Goal: Task Accomplishment & Management: Use online tool/utility

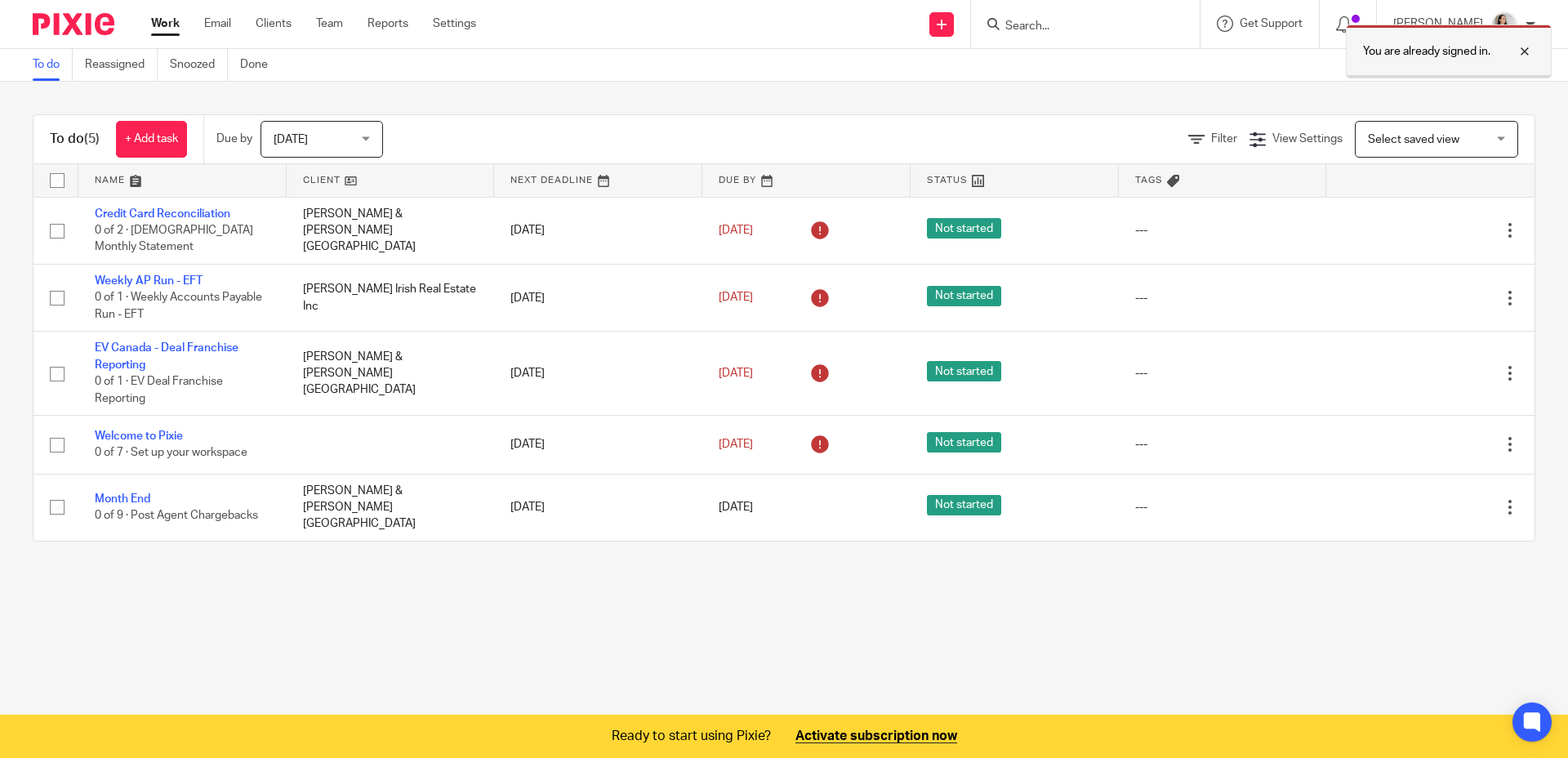
click at [1533, 44] on div at bounding box center [1512, 51] width 44 height 19
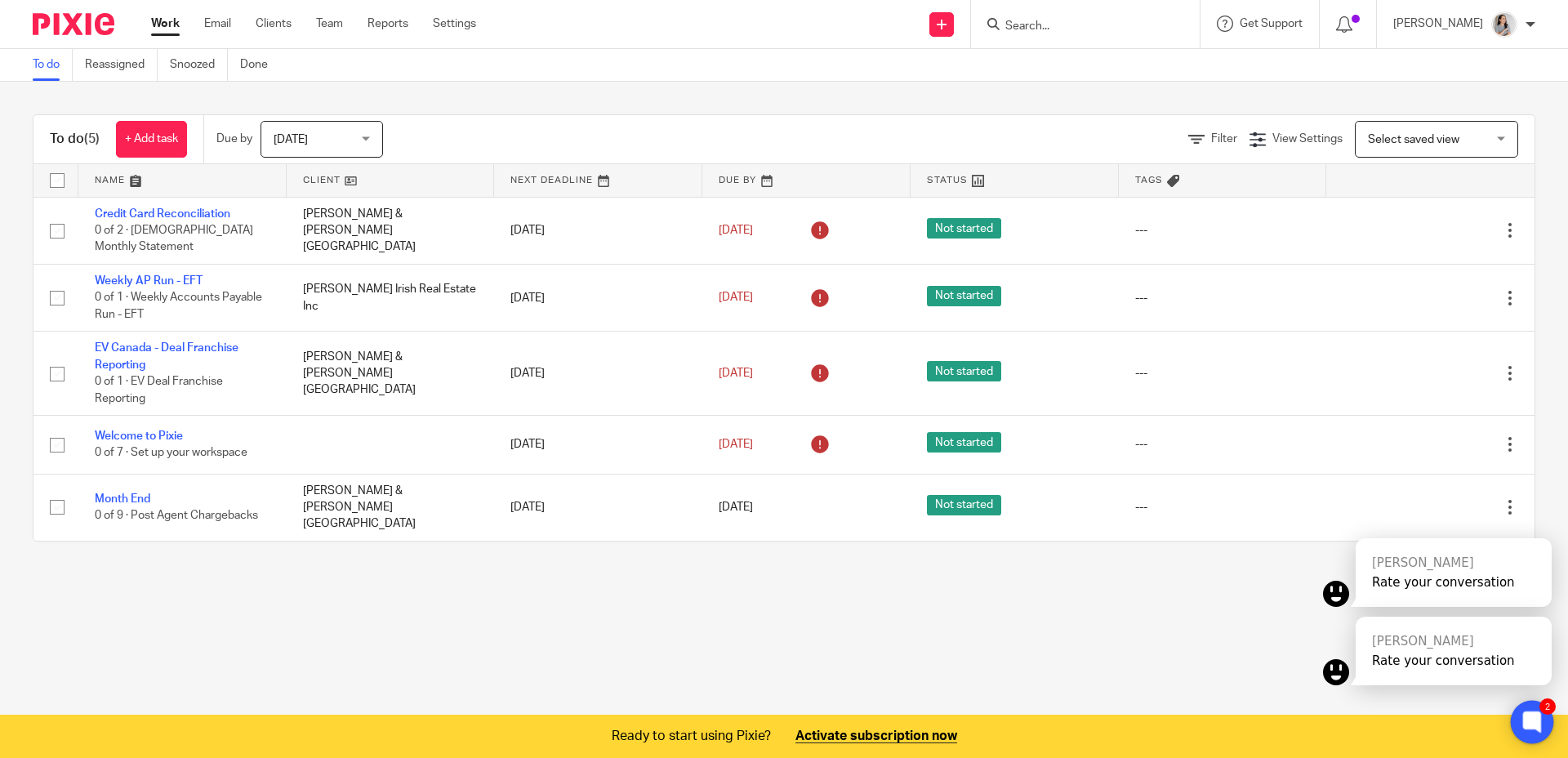
click at [1538, 718] on icon at bounding box center [1531, 722] width 13 height 13
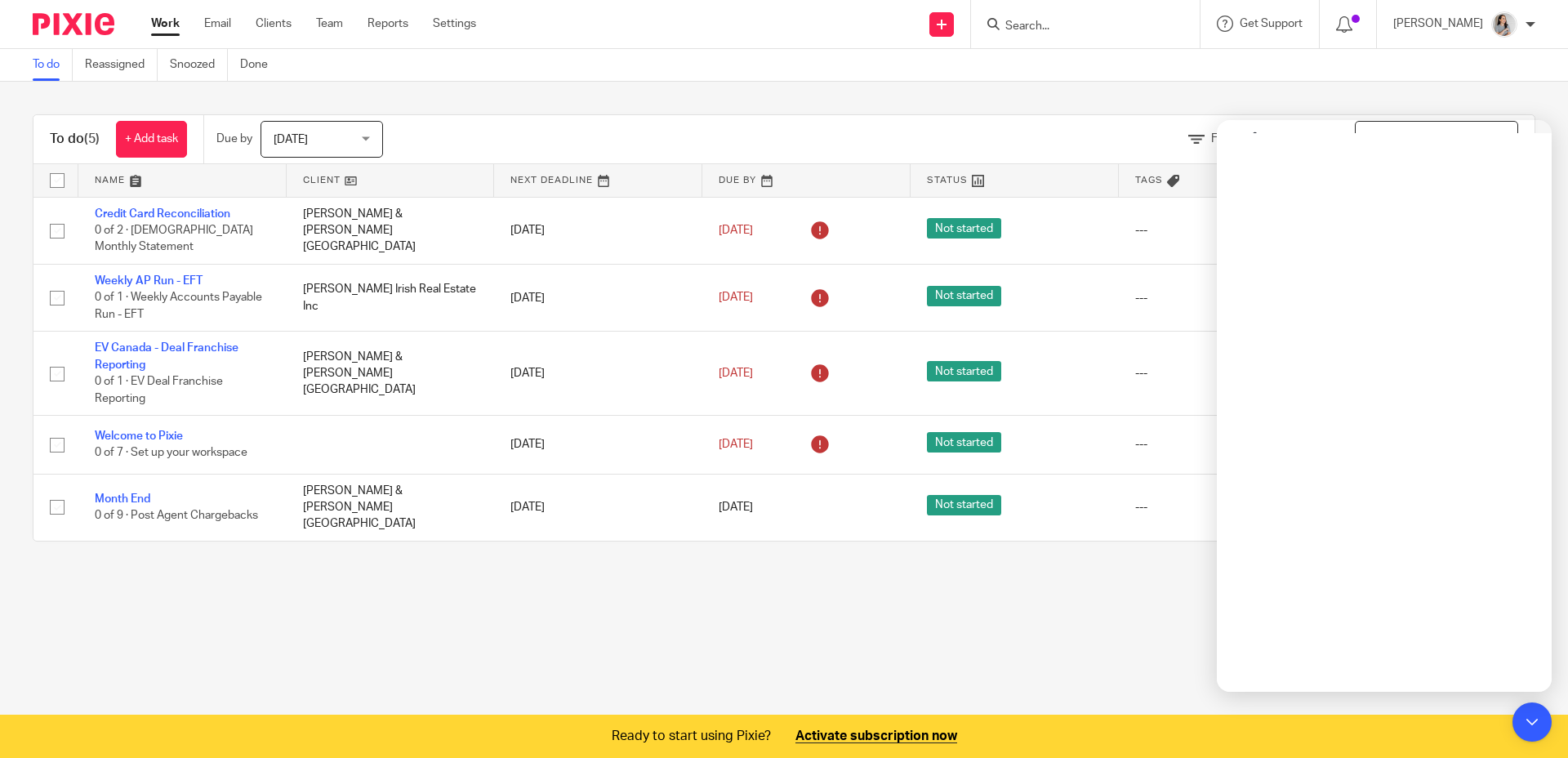
click at [1107, 26] on input "Search" at bounding box center [1077, 27] width 147 height 15
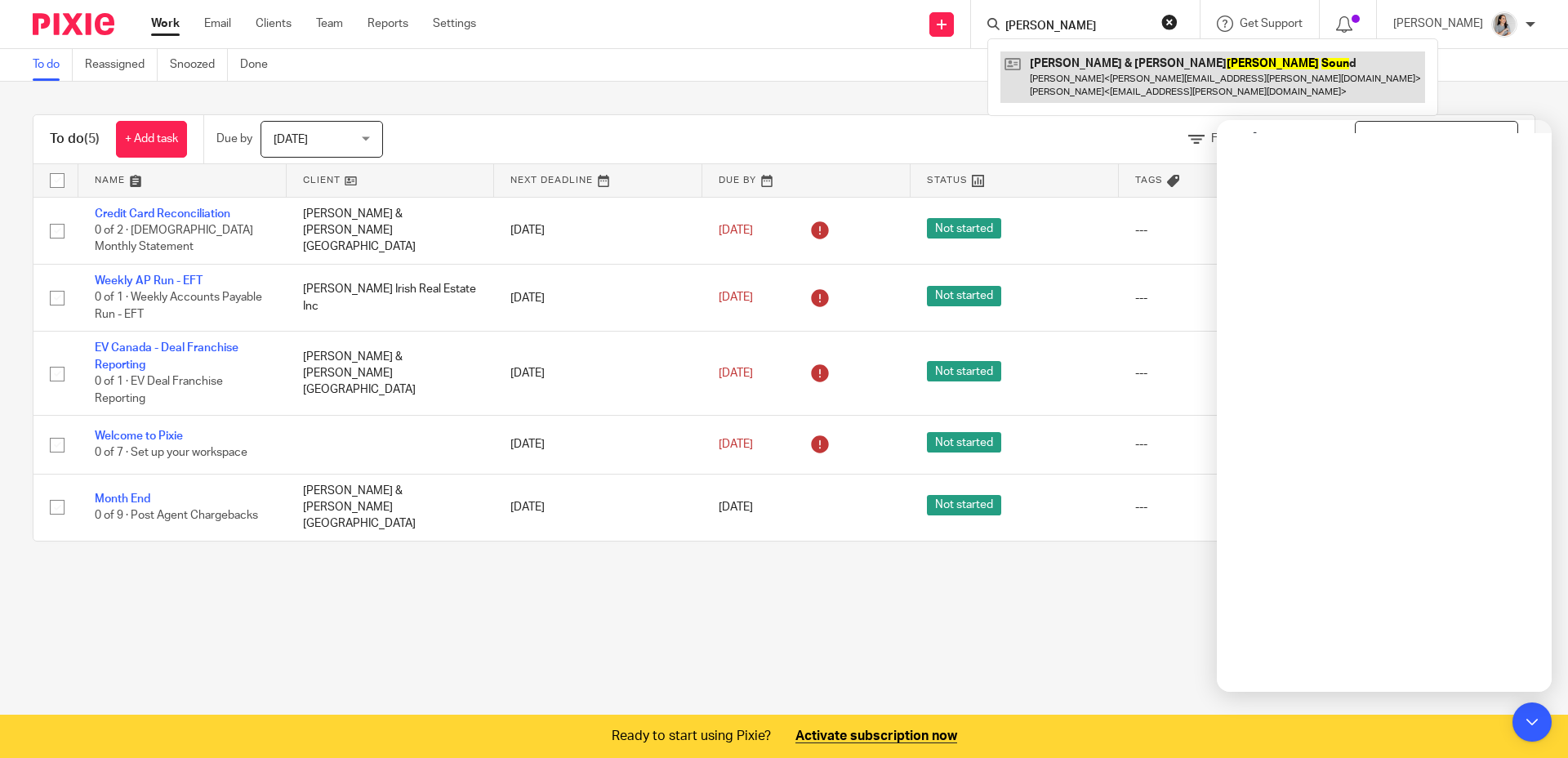
type input "parry soun"
click at [1143, 70] on link at bounding box center [1212, 76] width 424 height 50
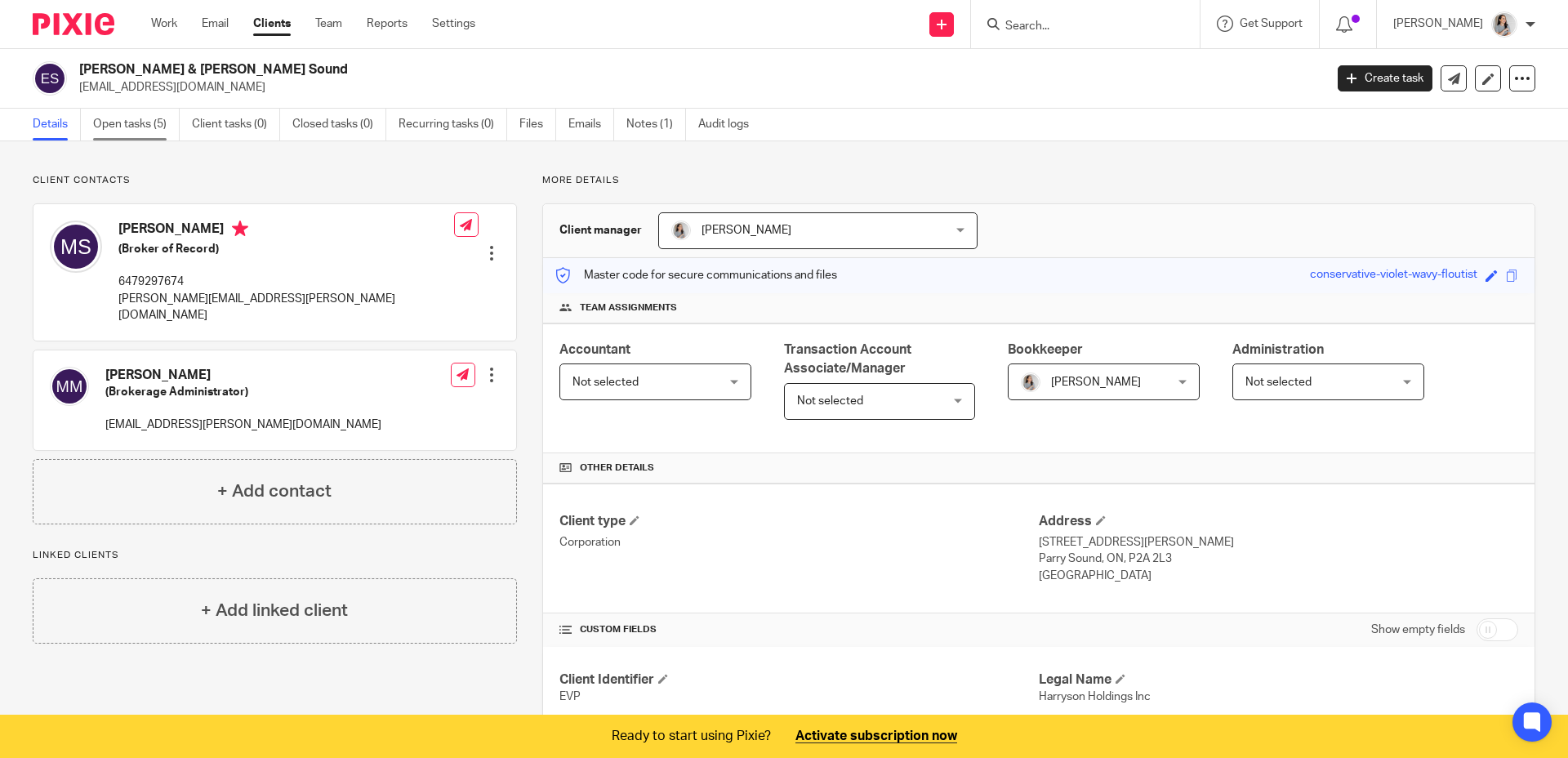
click at [150, 118] on link "Open tasks (5)" at bounding box center [136, 125] width 86 height 32
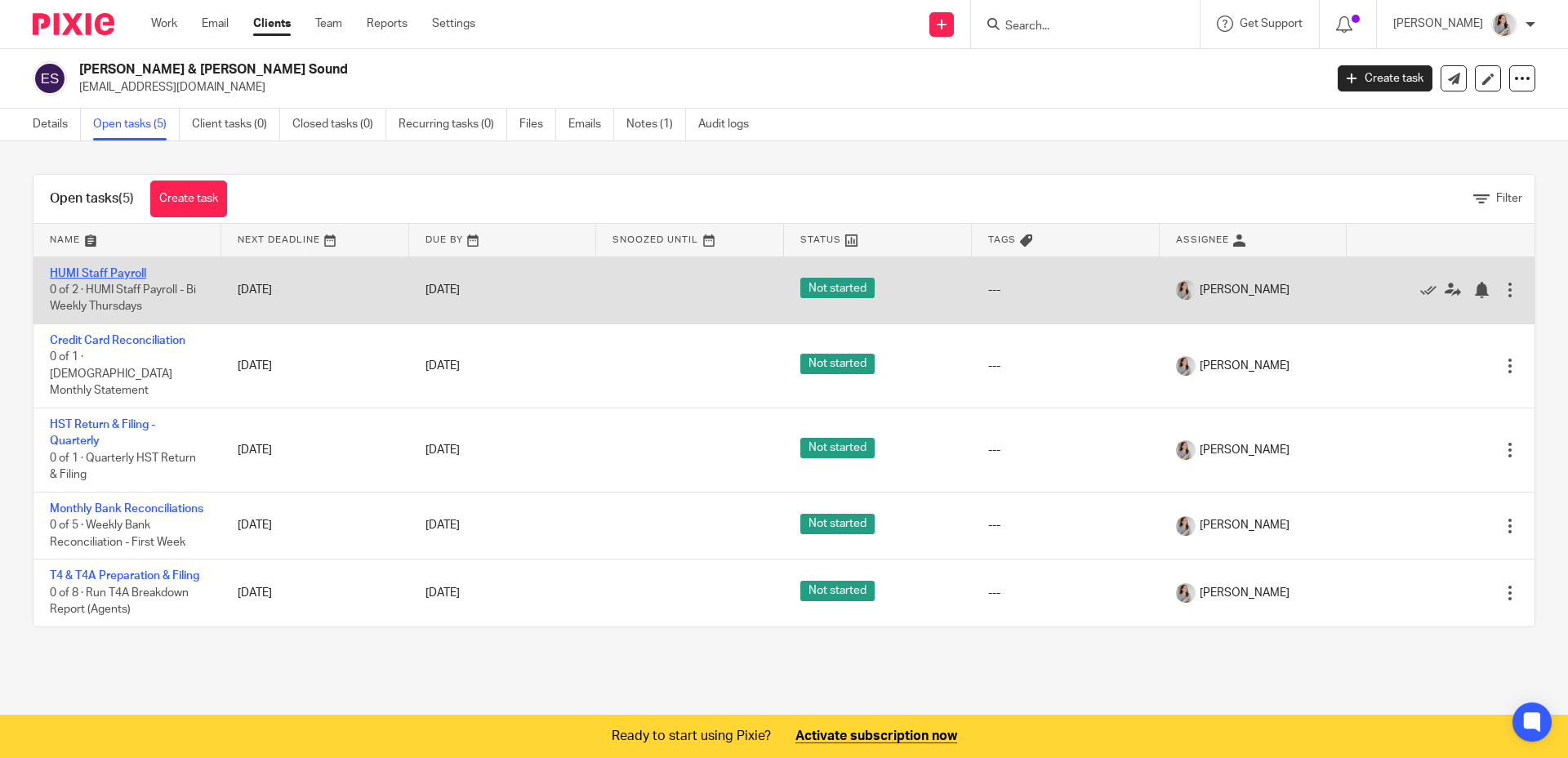
click at [117, 271] on link "HUMI Staff Payroll" at bounding box center [98, 274] width 96 height 12
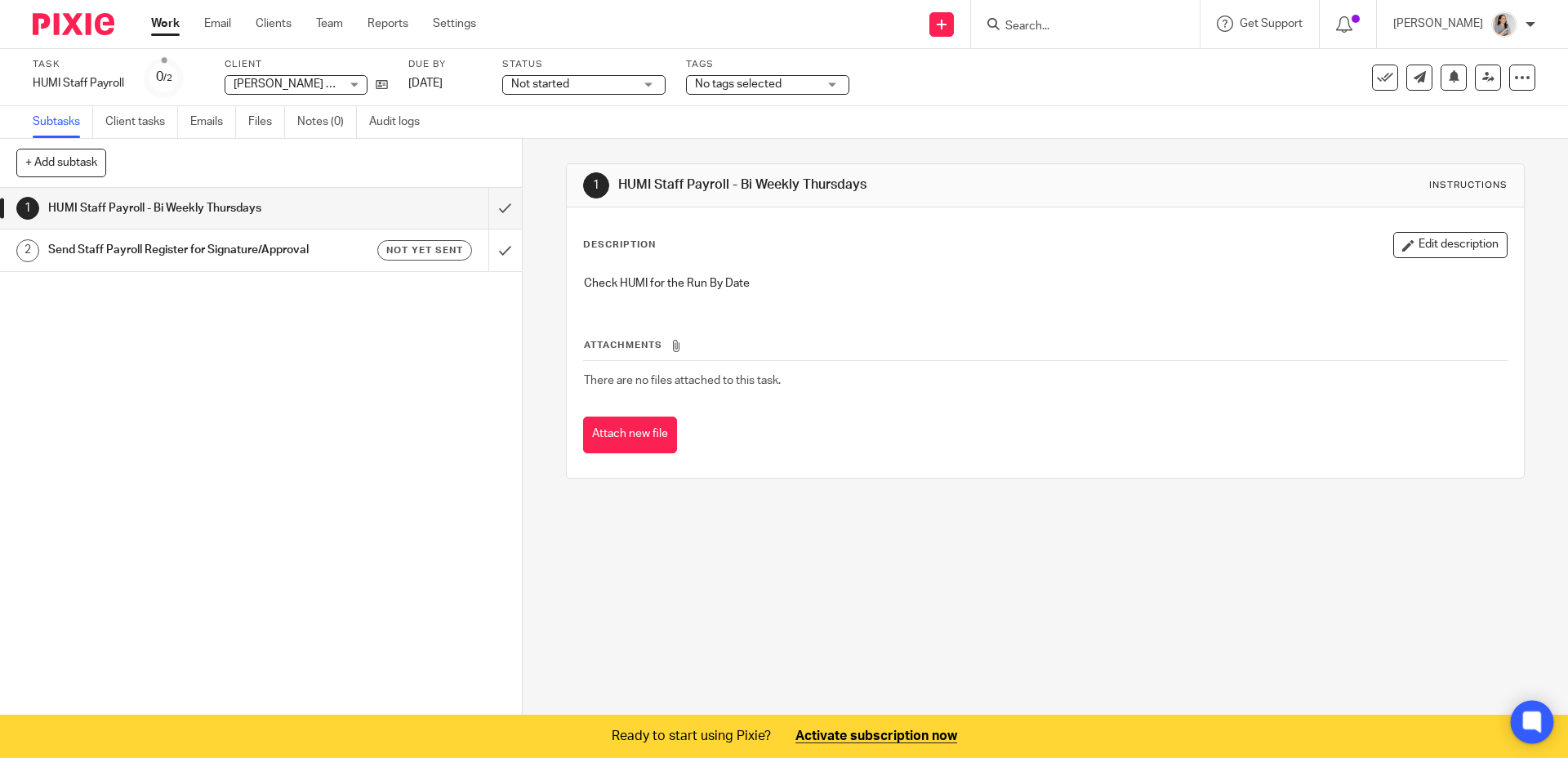
click at [1535, 720] on icon at bounding box center [1531, 722] width 13 height 8
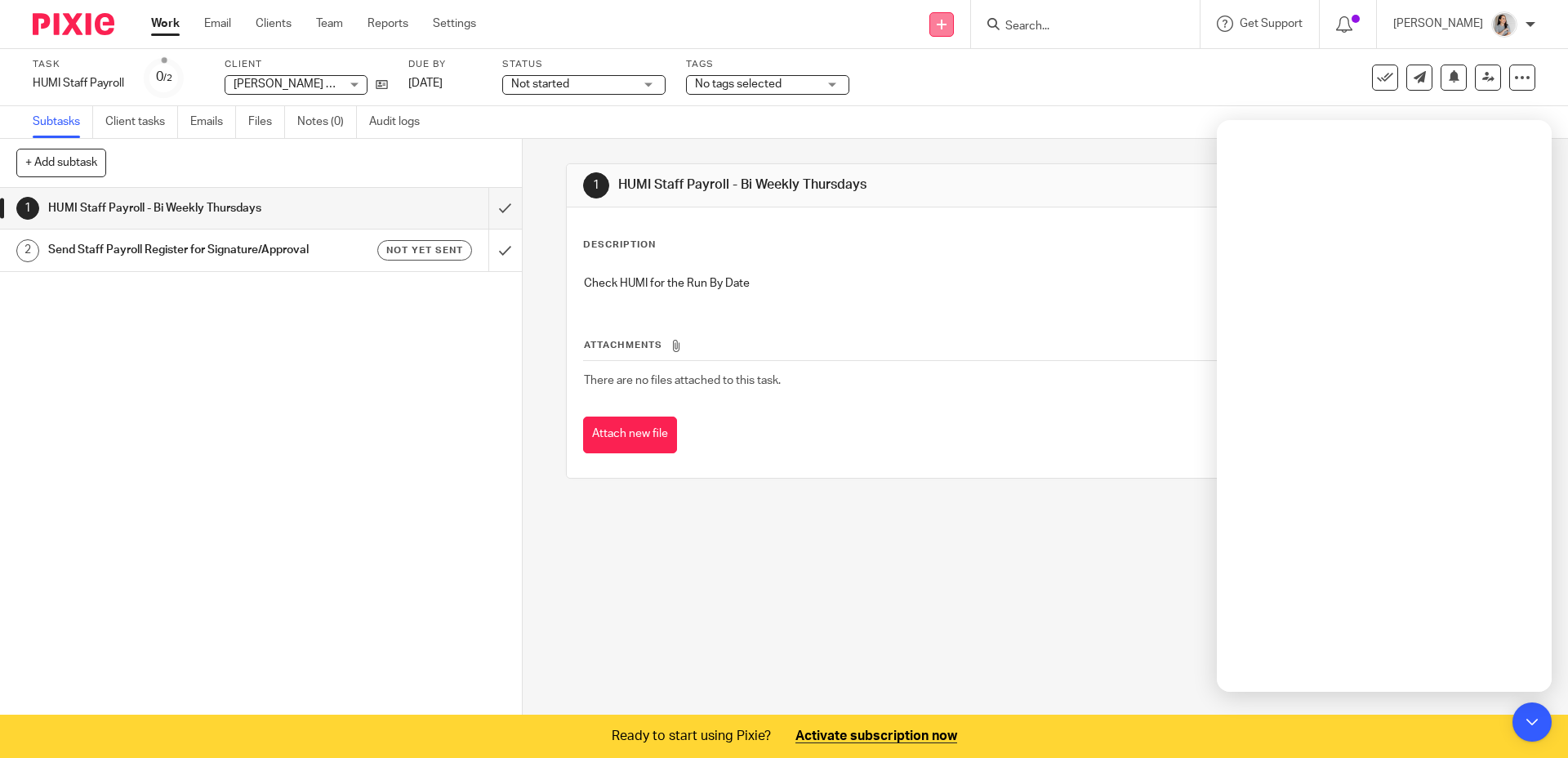
click at [947, 25] on icon at bounding box center [942, 24] width 10 height 10
click at [985, 148] on link "Request signature" at bounding box center [959, 148] width 115 height 23
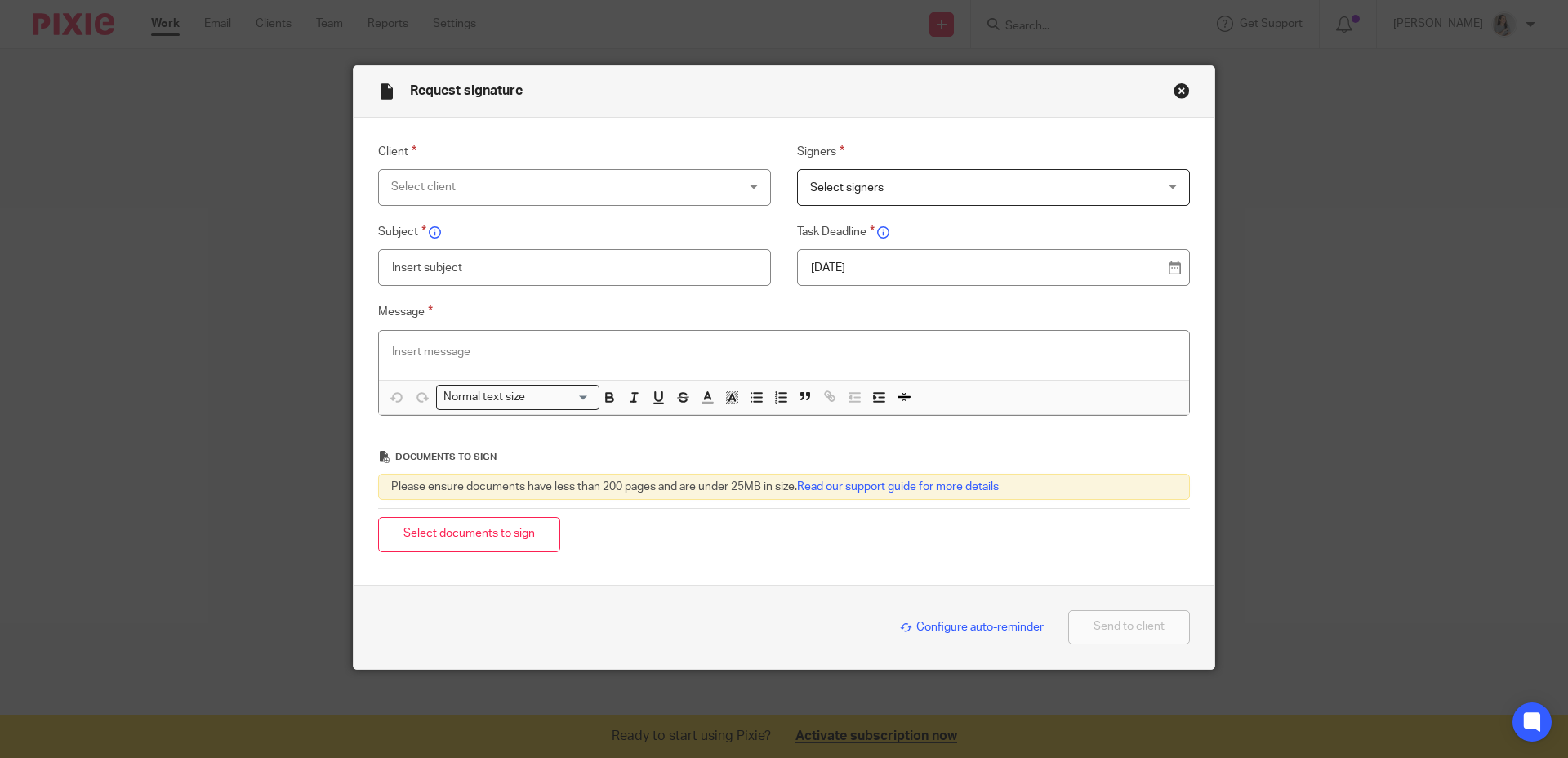
click at [966, 184] on span "Select signers" at bounding box center [962, 187] width 304 height 34
click at [966, 184] on div "Select signers" at bounding box center [993, 188] width 393 height 37
click at [965, 184] on span "Select signers" at bounding box center [962, 187] width 304 height 34
click at [573, 147] on label "Client" at bounding box center [574, 152] width 393 height 19
click at [585, 176] on div "Select client" at bounding box center [542, 187] width 304 height 34
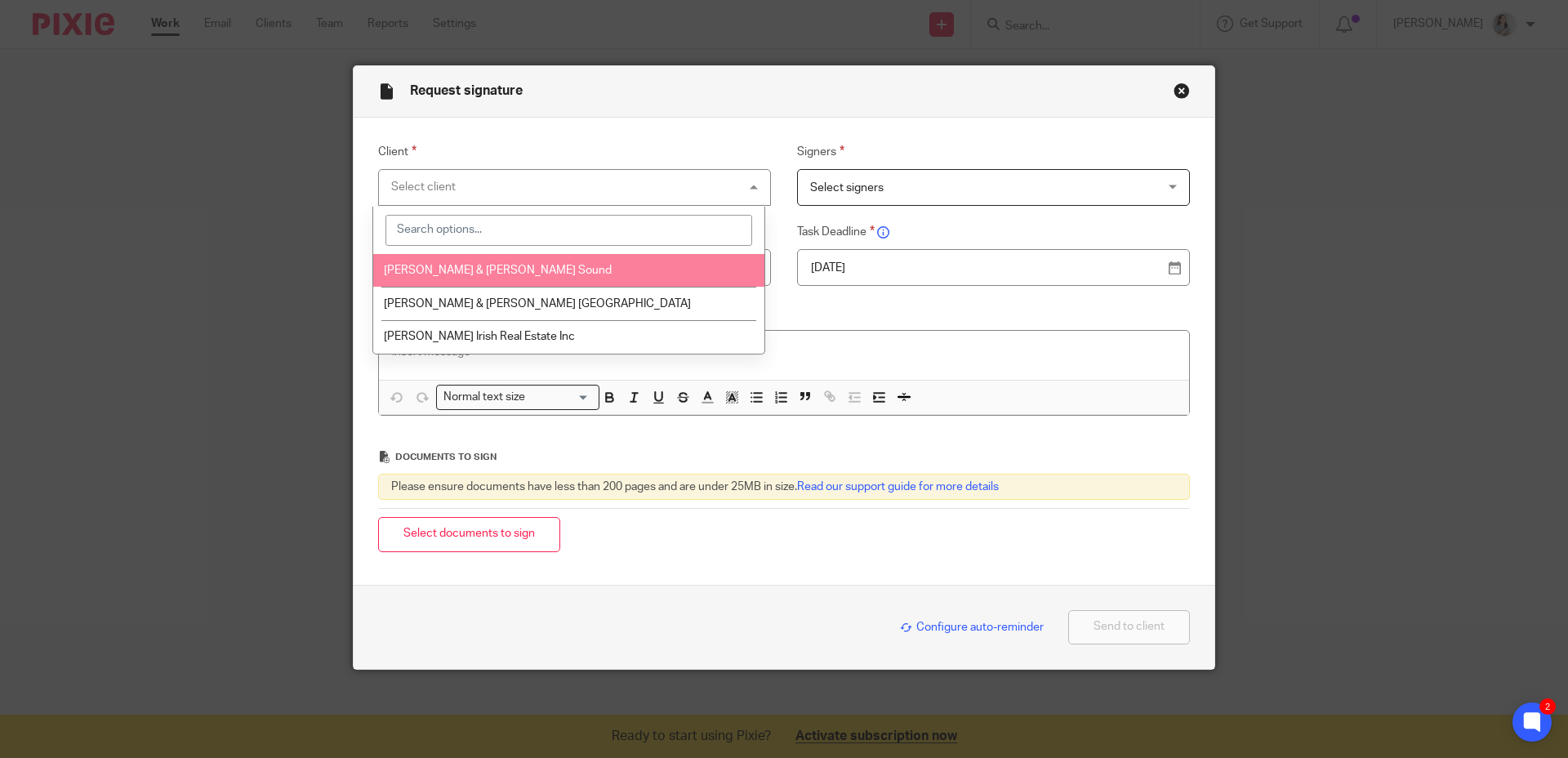
click at [475, 270] on span "[PERSON_NAME] & [PERSON_NAME] Sound" at bounding box center [498, 271] width 228 height 12
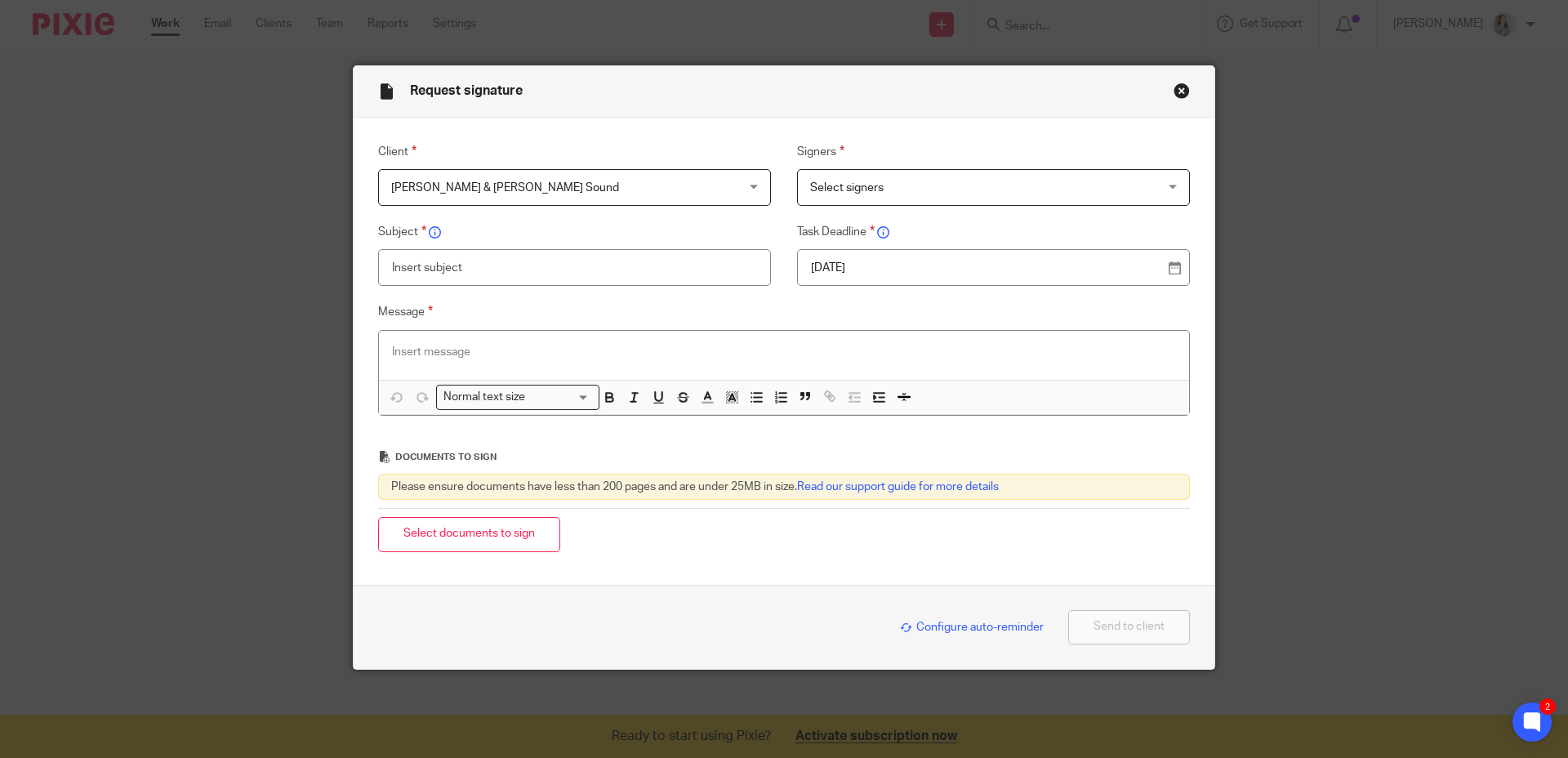
click at [914, 191] on span "Select signers" at bounding box center [962, 187] width 304 height 34
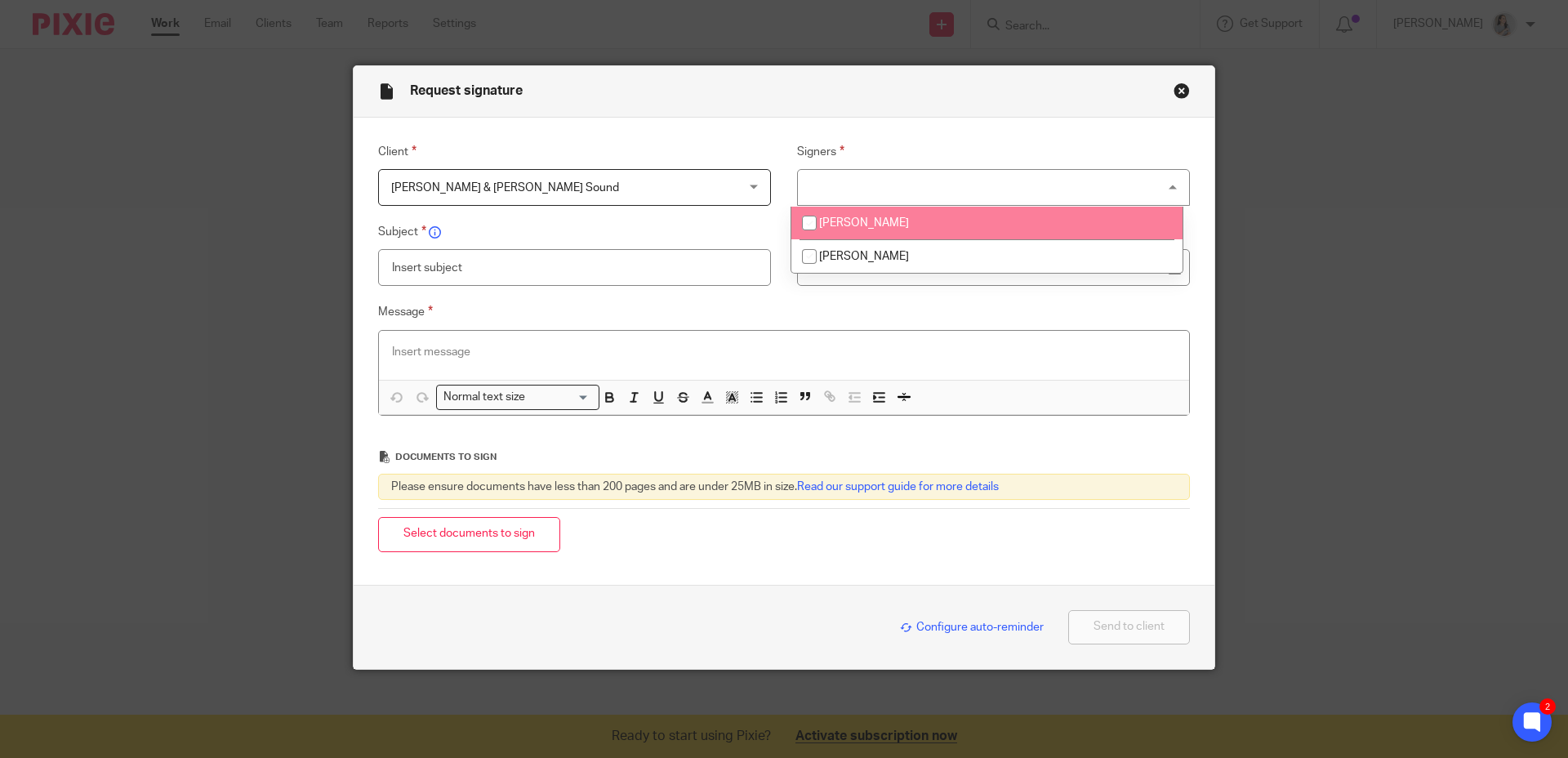
click at [871, 219] on span "[PERSON_NAME]" at bounding box center [863, 223] width 90 height 12
checkbox input "true"
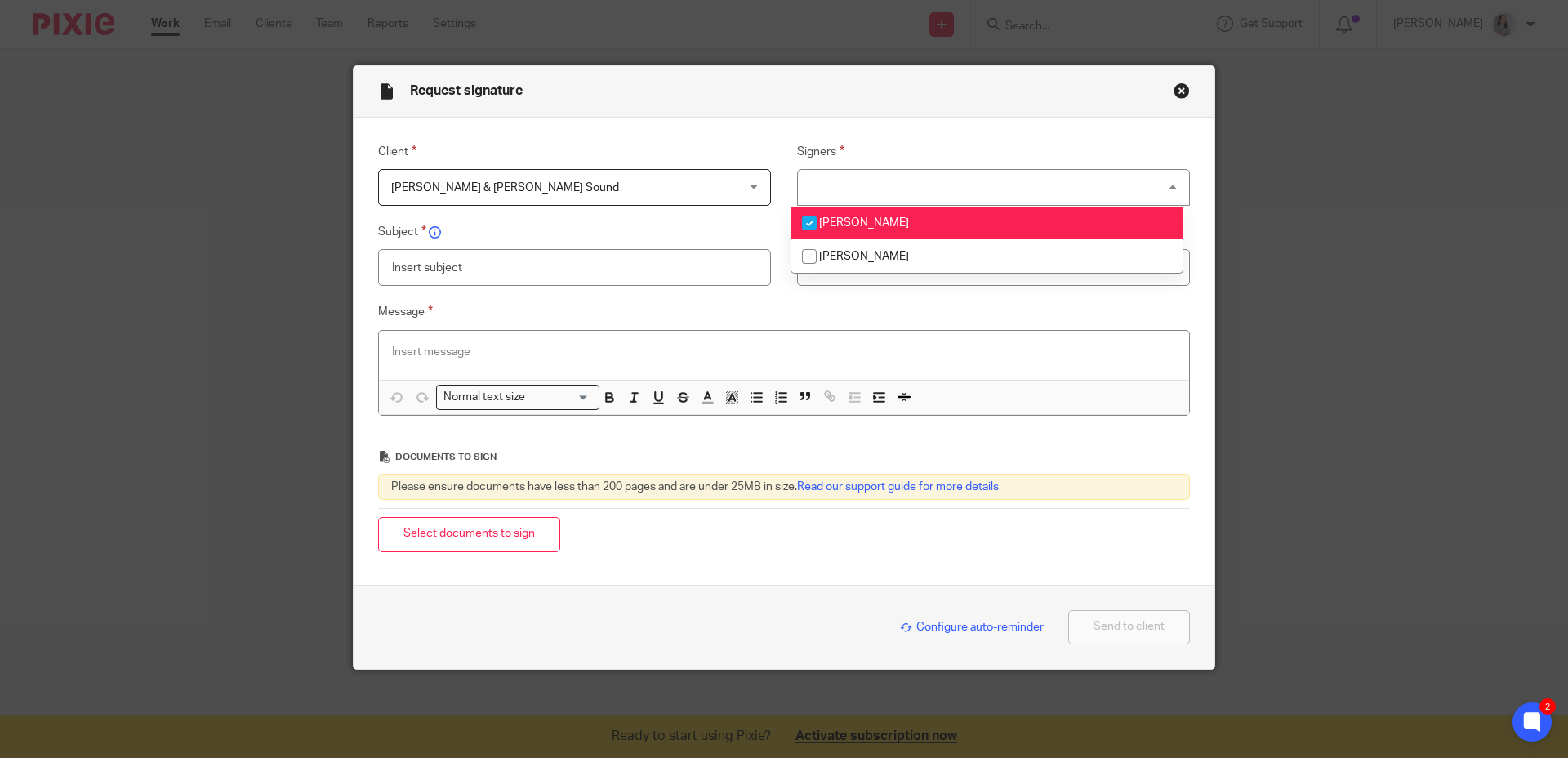
click at [939, 135] on div "Client [PERSON_NAME] & [PERSON_NAME] Sound [PERSON_NAME] & [PERSON_NAME] Sound …" at bounding box center [784, 351] width 861 height 467
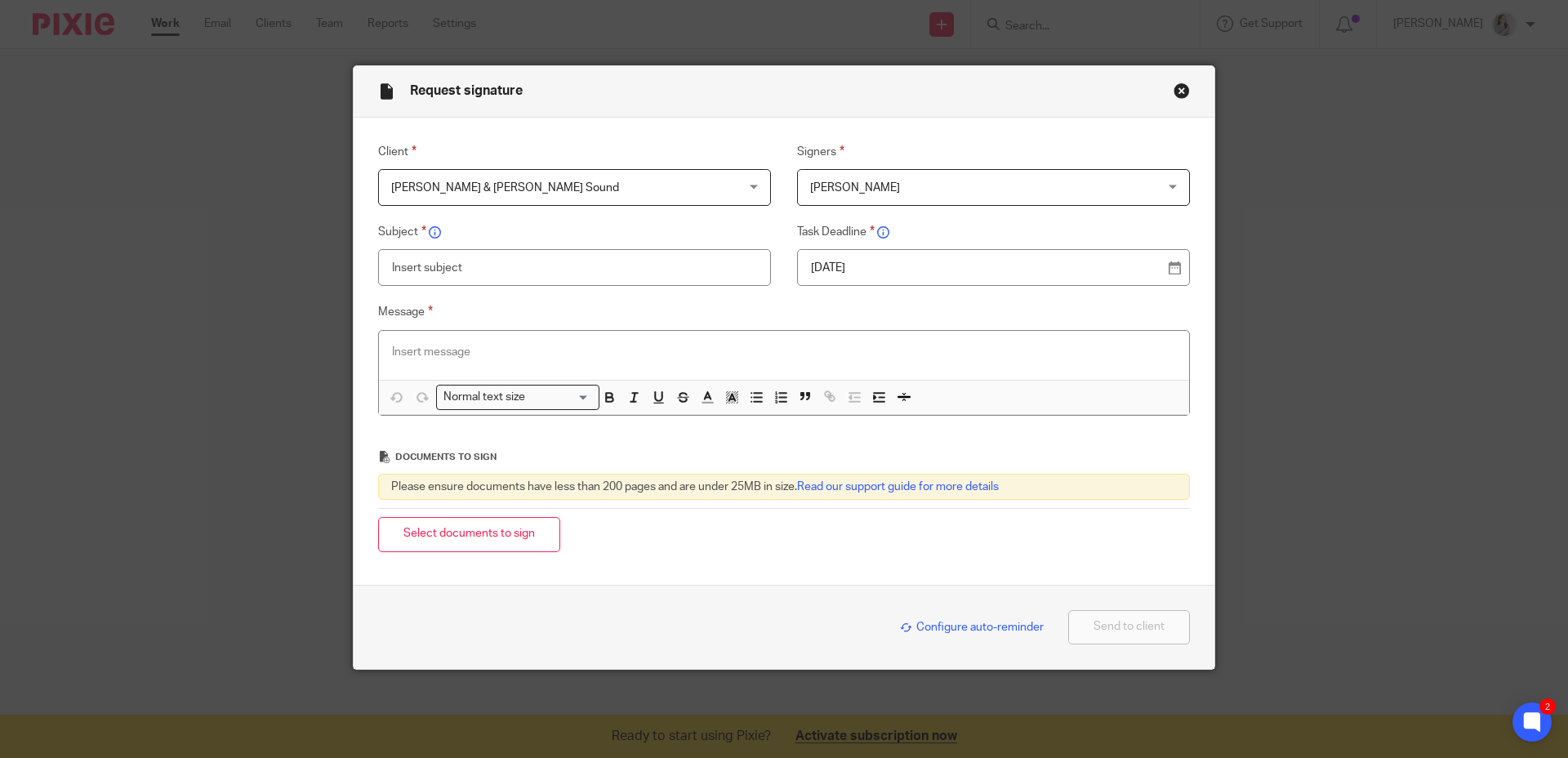
click at [501, 266] on input "text" at bounding box center [574, 268] width 393 height 37
type input "EVP Humi Staff Payroll - [PERSON_NAME], [DATE]"
click at [512, 527] on button "Select documents to sign" at bounding box center [470, 535] width 183 height 35
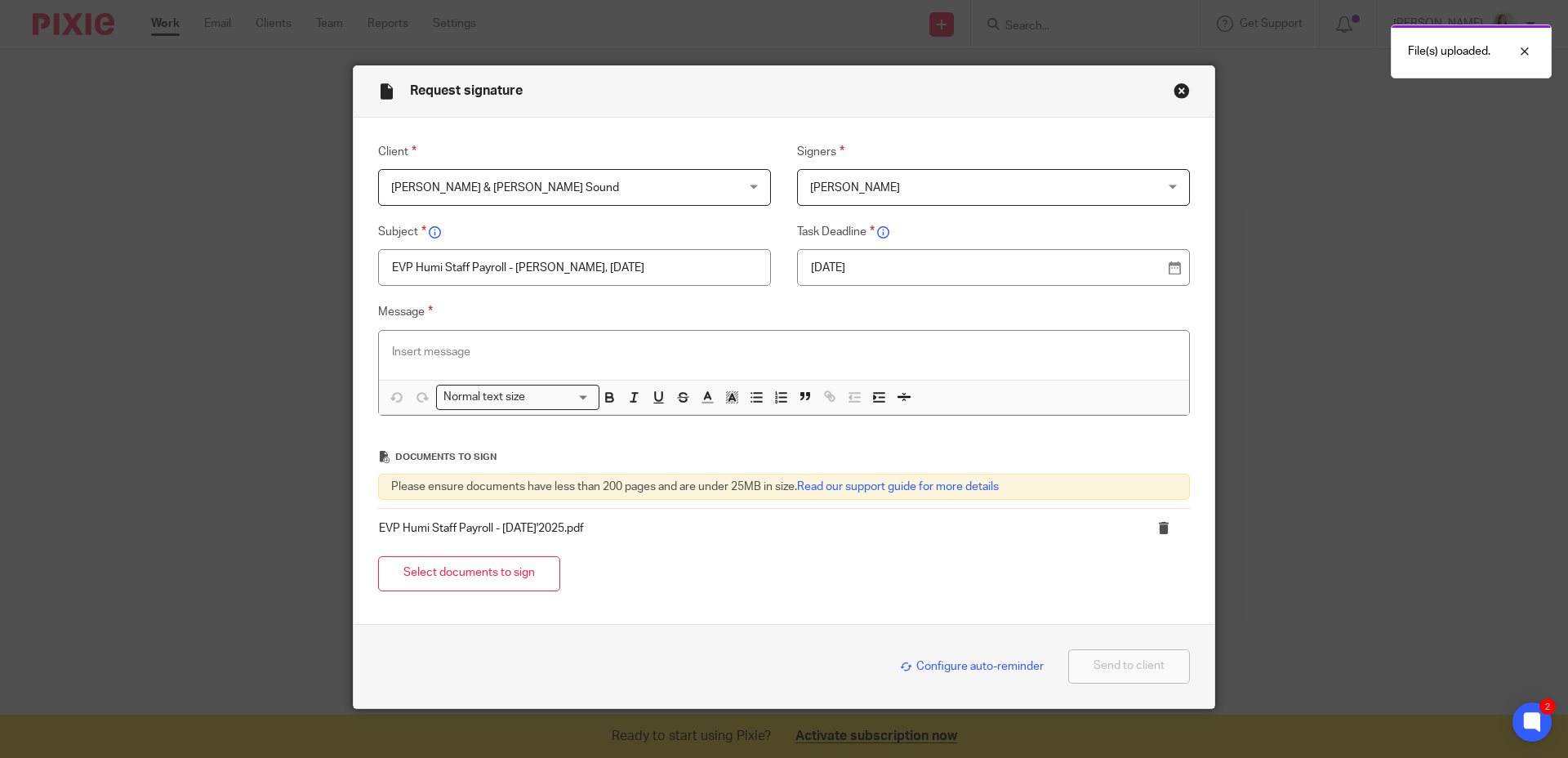
click at [479, 347] on p at bounding box center [784, 353] width 784 height 17
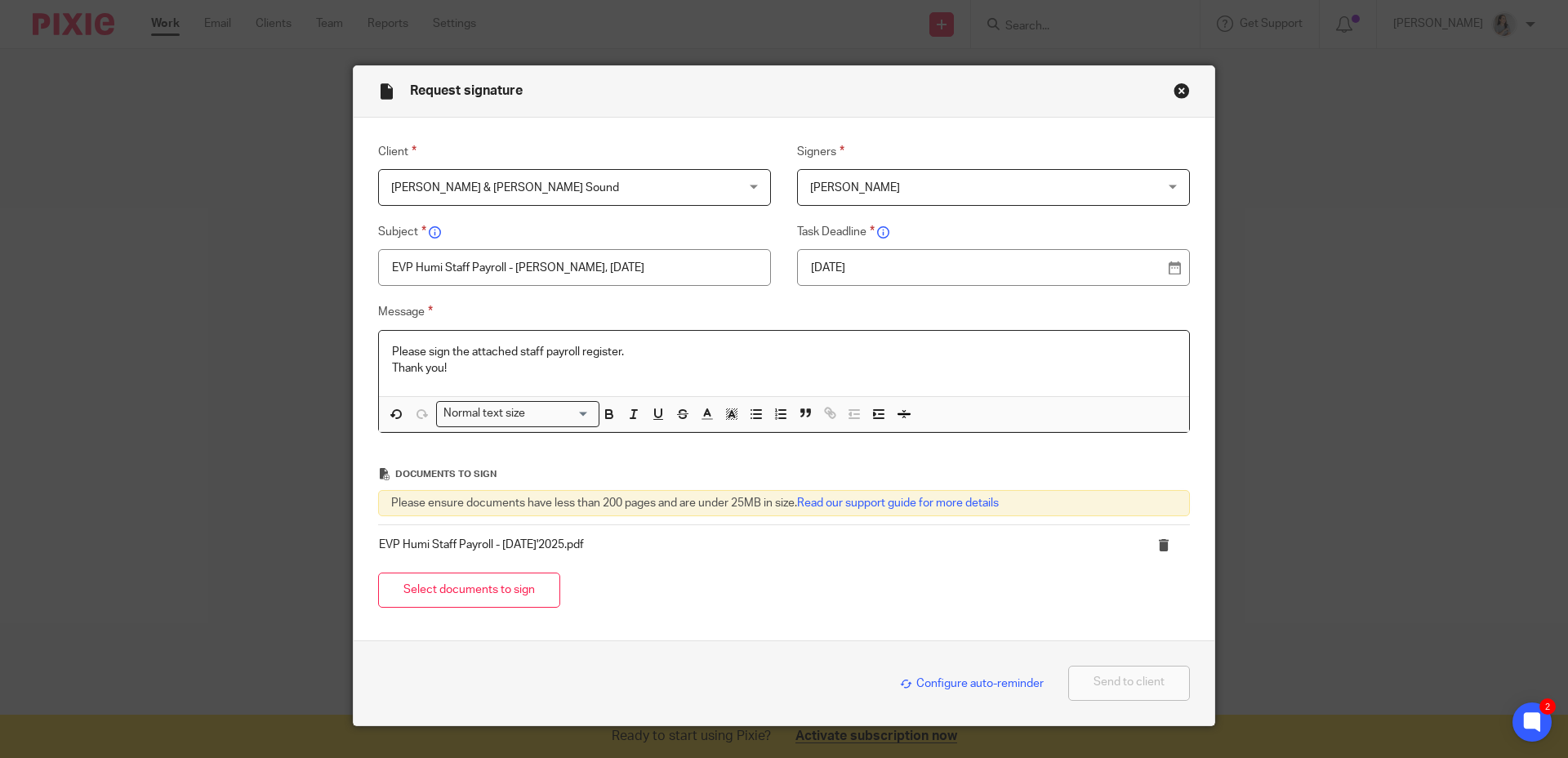
click at [1068, 595] on div "Select documents to sign" at bounding box center [784, 590] width 812 height 51
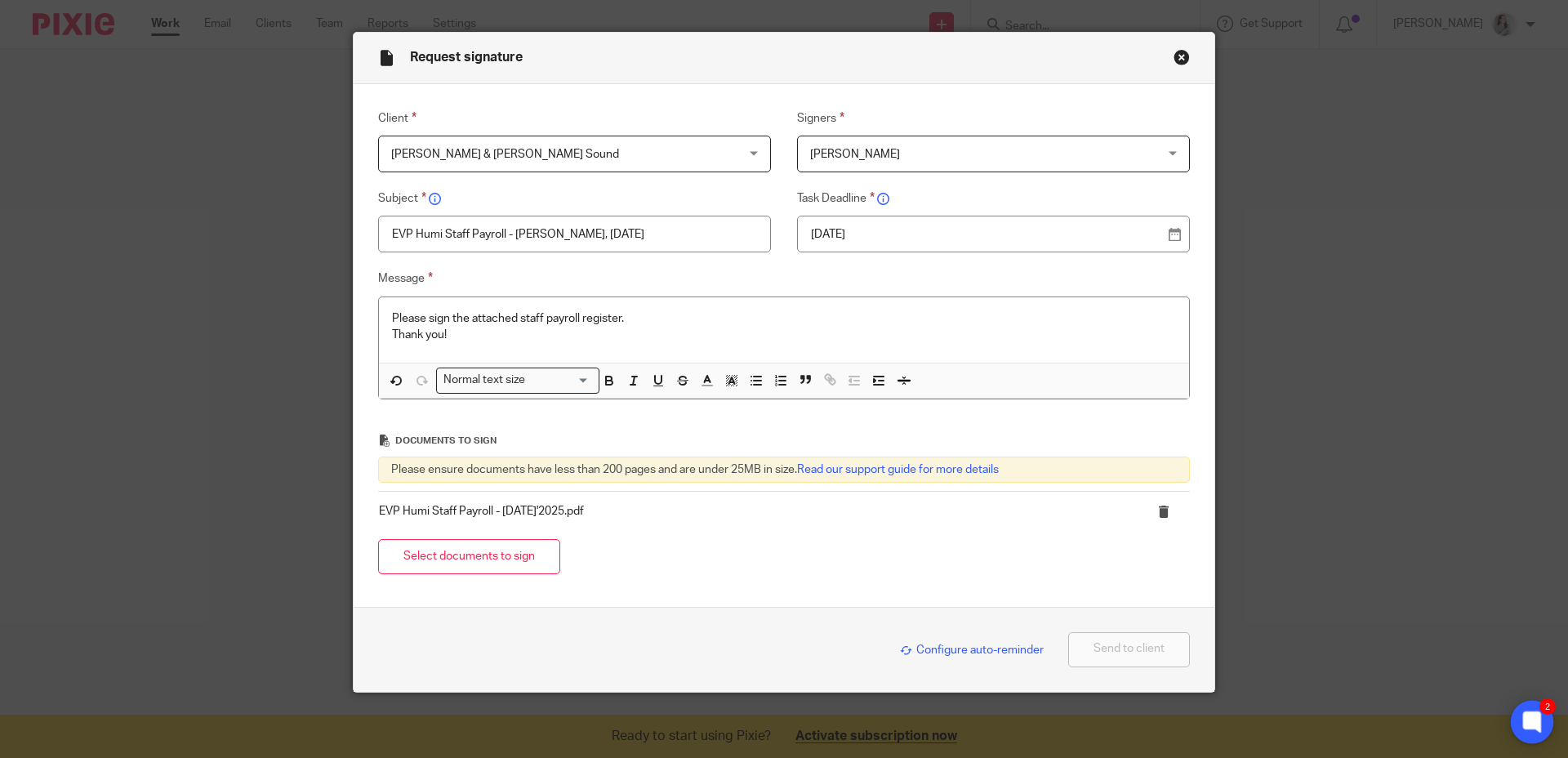
click at [1527, 712] on icon at bounding box center [1531, 722] width 18 height 21
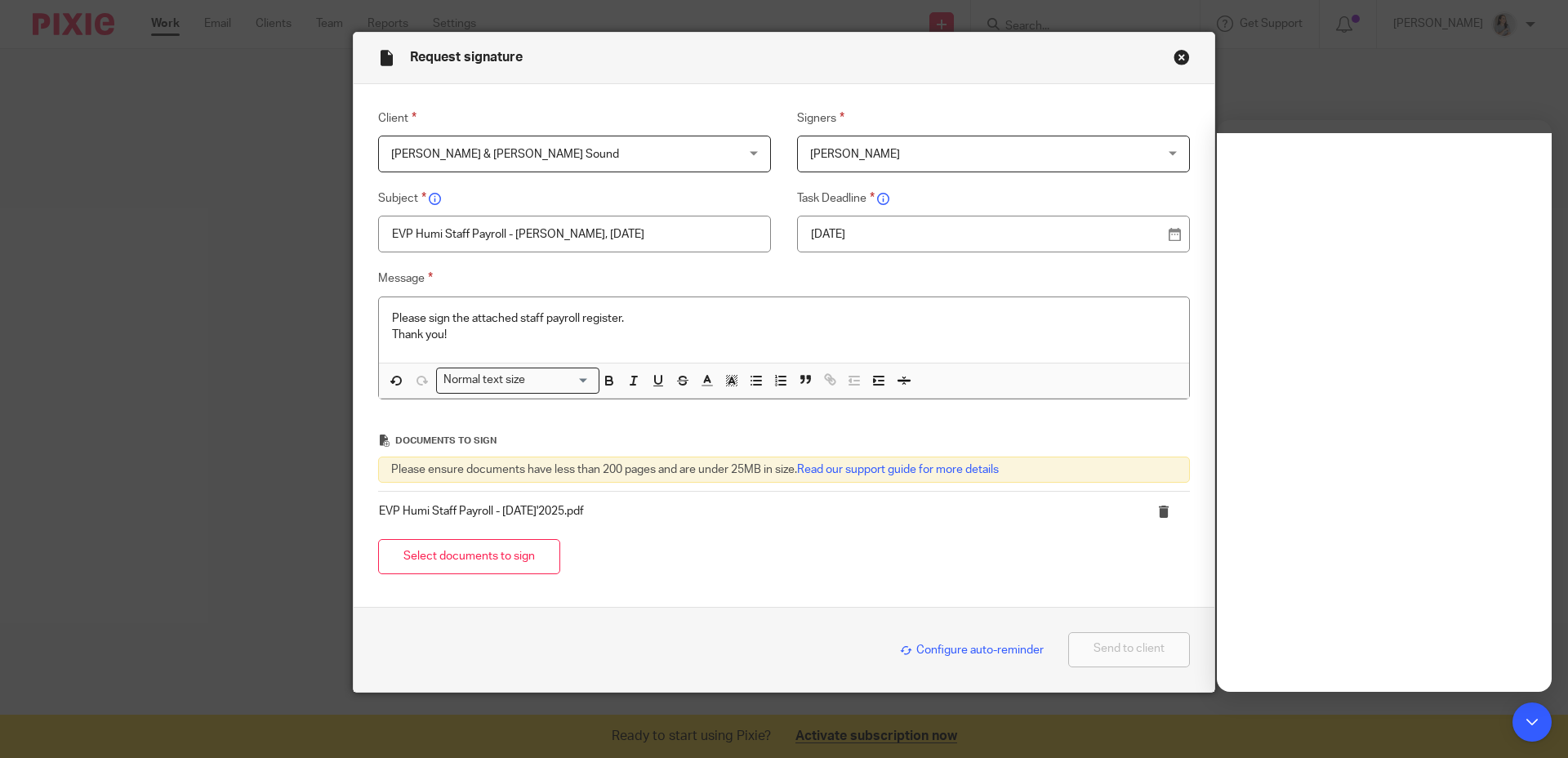
click at [990, 649] on span "Configure auto-reminder" at bounding box center [972, 651] width 144 height 12
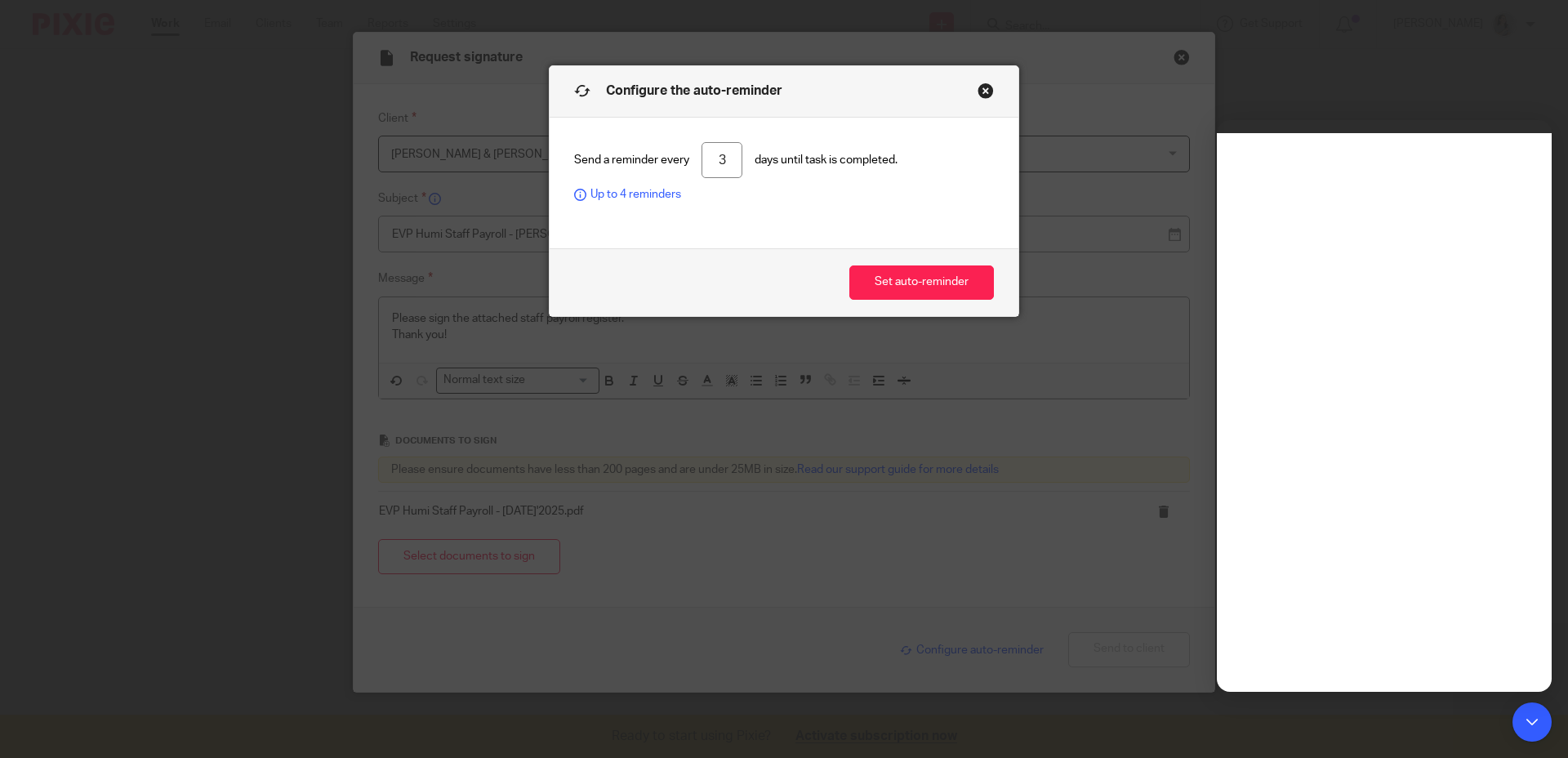
drag, startPoint x: 708, startPoint y: 164, endPoint x: 696, endPoint y: 158, distance: 13.4
click at [702, 158] on input "3" at bounding box center [722, 161] width 41 height 37
type input "1"
click at [921, 280] on button "Set auto-reminder" at bounding box center [922, 283] width 145 height 35
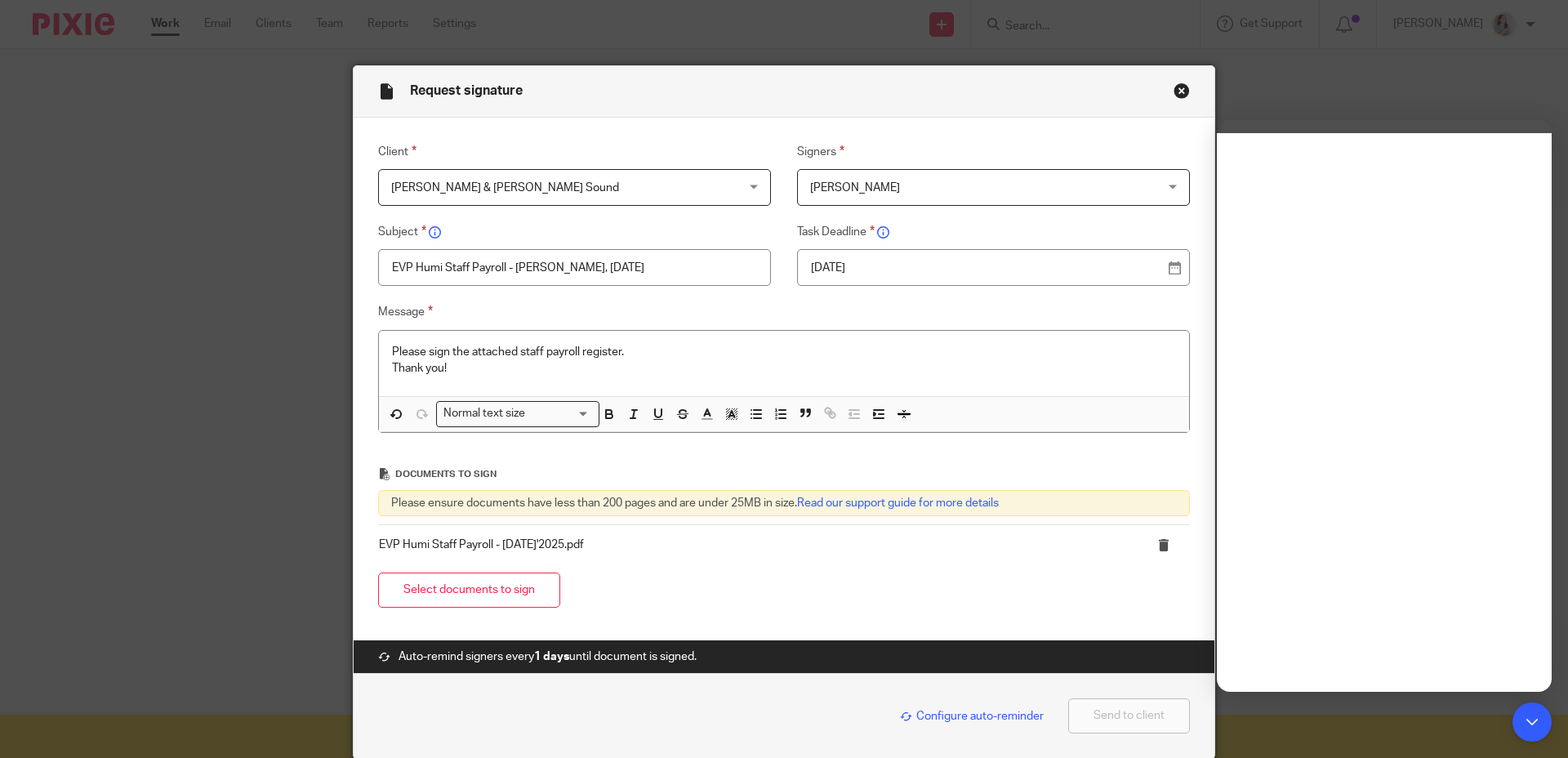
scroll to position [17, 0]
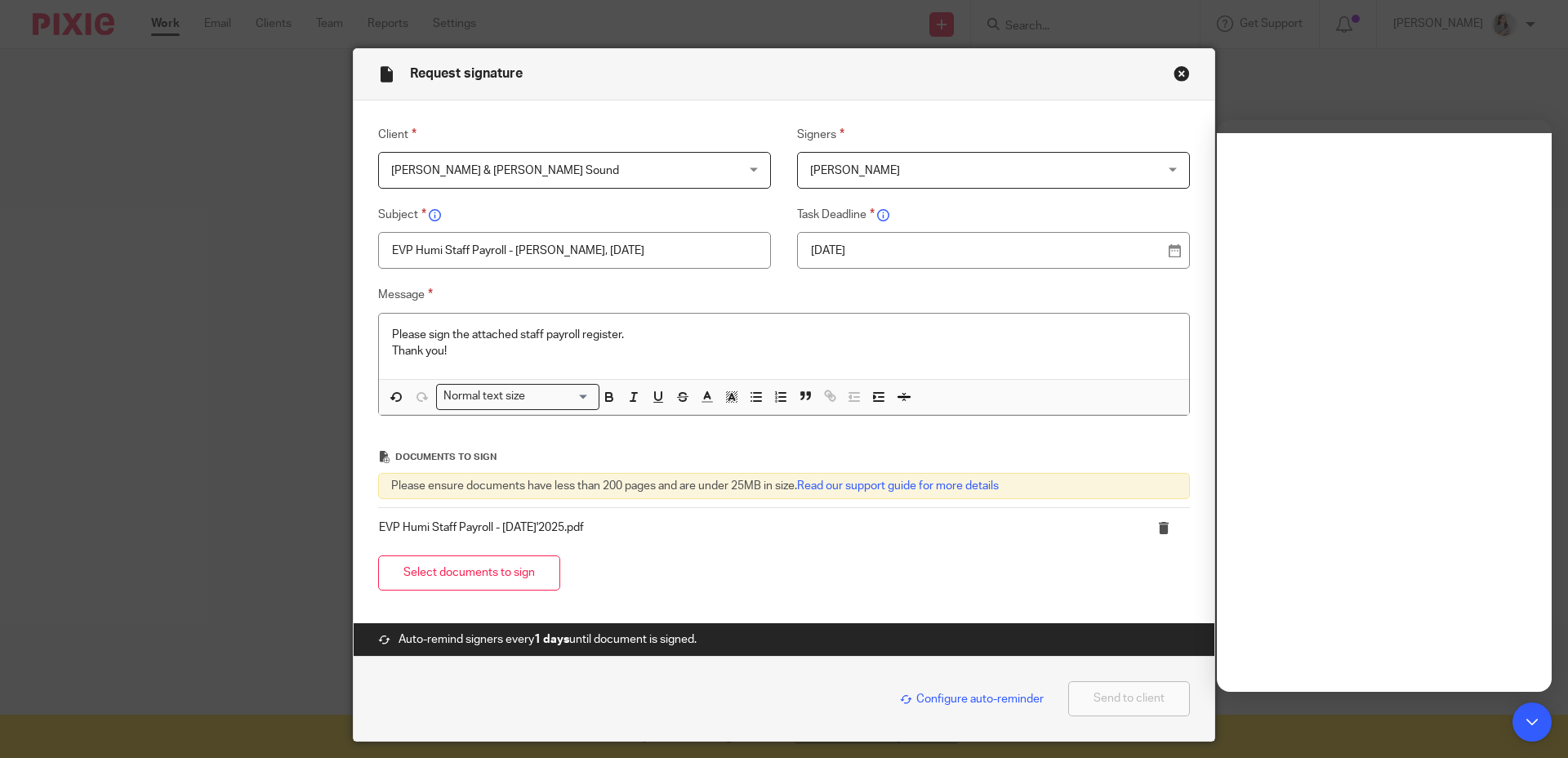
click at [1152, 695] on button "Send to client" at bounding box center [1128, 699] width 121 height 35
click at [812, 332] on p "Please sign the attached staff payroll register." at bounding box center [784, 335] width 784 height 17
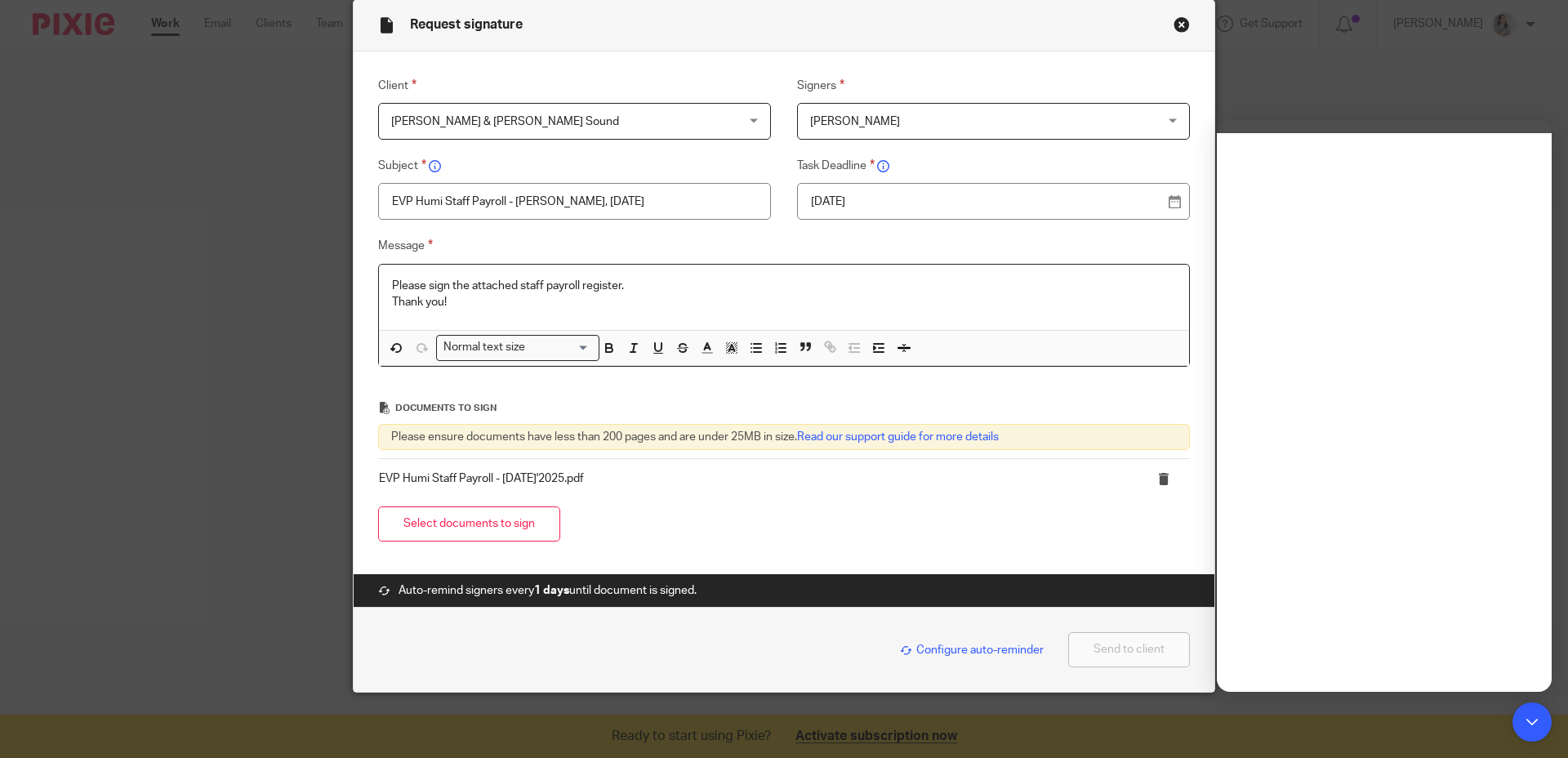
click at [563, 483] on p "EVP Humi Staff Payroll - [DATE]'2025.pdf" at bounding box center [750, 479] width 743 height 17
click at [567, 477] on p "EVP Humi Staff Payroll - [DATE]'2025.pdf" at bounding box center [750, 479] width 743 height 17
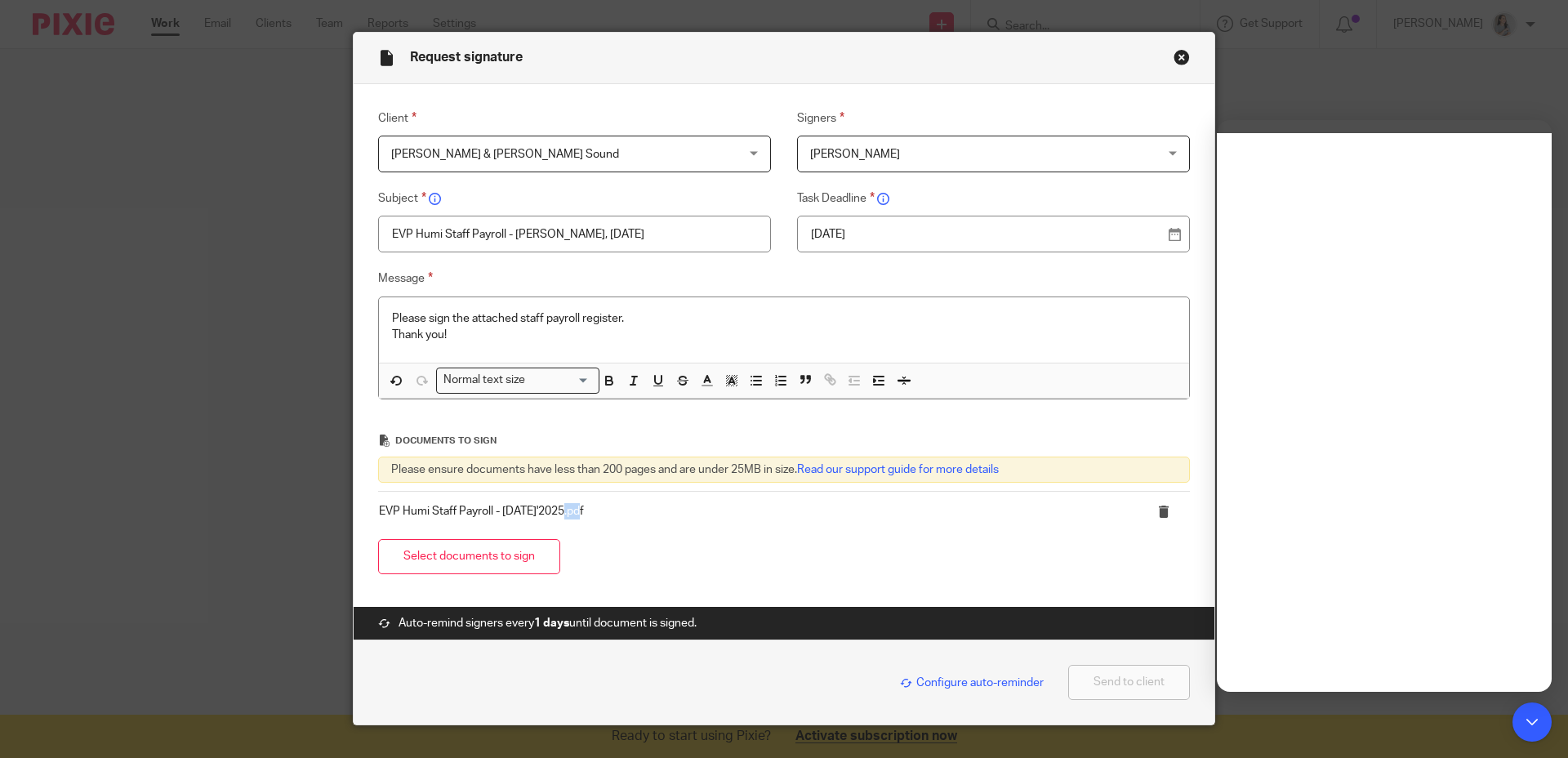
scroll to position [0, 0]
